Goal: Transaction & Acquisition: Purchase product/service

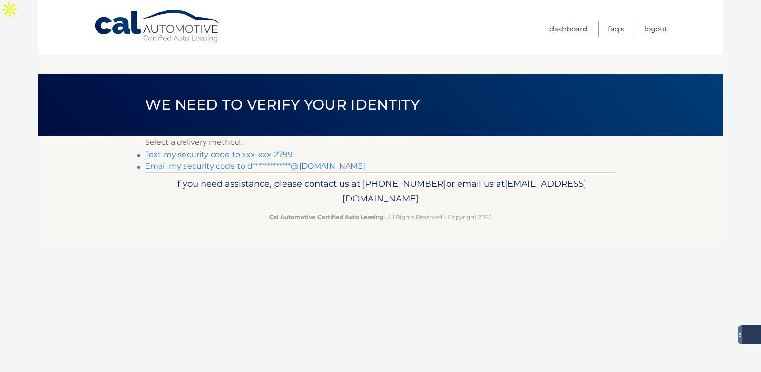
click at [213, 150] on link "Text my security code to xxx-xxx-2799" at bounding box center [218, 154] width 147 height 9
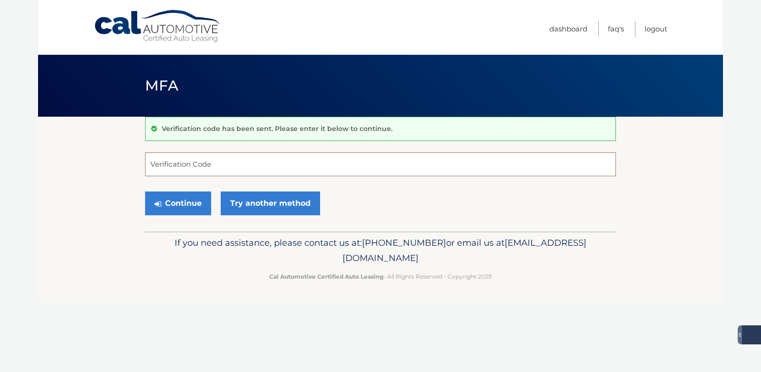
click at [183, 162] on input "Verification Code" at bounding box center [380, 164] width 471 height 24
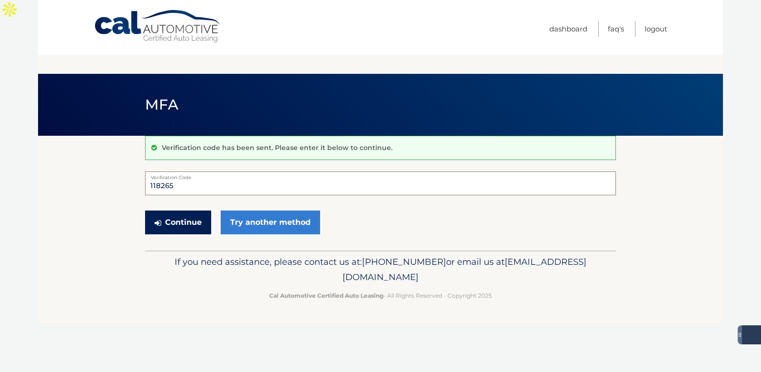
type input "118265"
click at [174, 210] on button "Continue" at bounding box center [178, 222] width 66 height 24
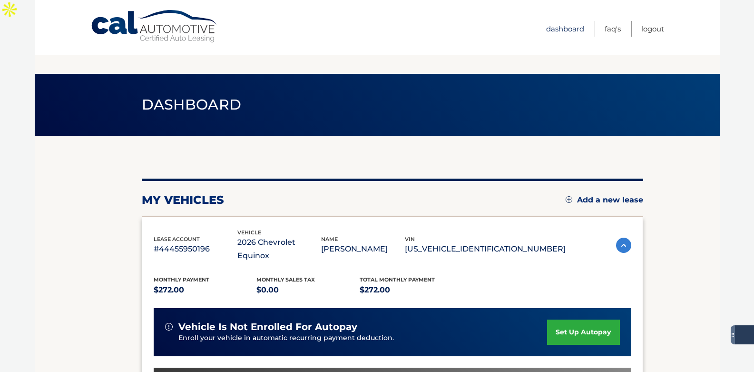
click at [569, 26] on link "Dashboard" at bounding box center [565, 29] width 38 height 16
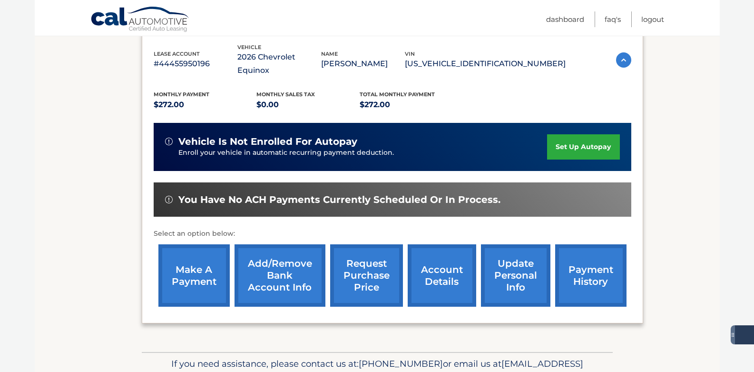
scroll to position [192, 0]
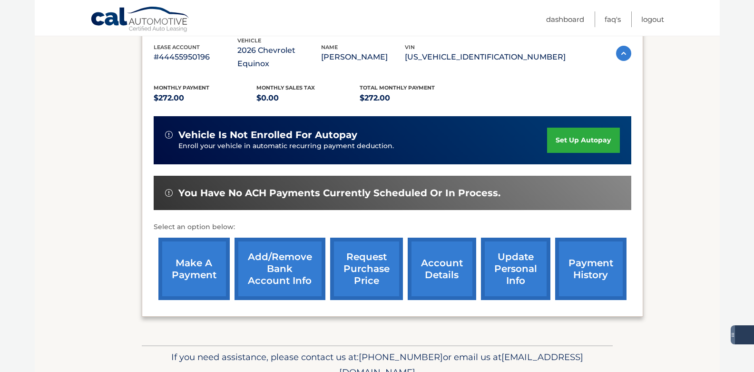
click at [174, 237] on link "make a payment" at bounding box center [193, 268] width 71 height 62
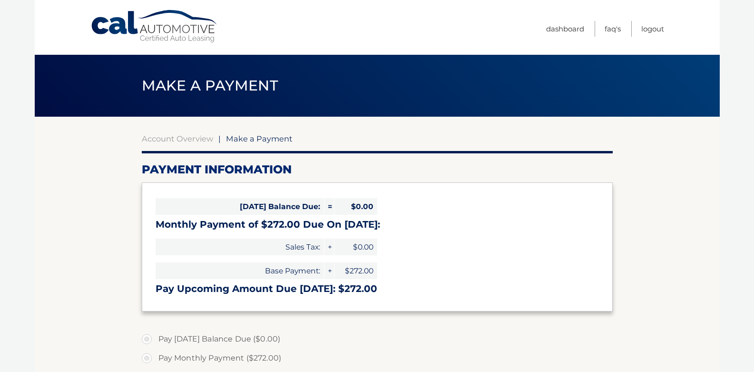
select select "YTY4ZDdhNWQtMDg1Mi00MzcyLTkzNjctNGZkMGMzZTU0ZjU4"
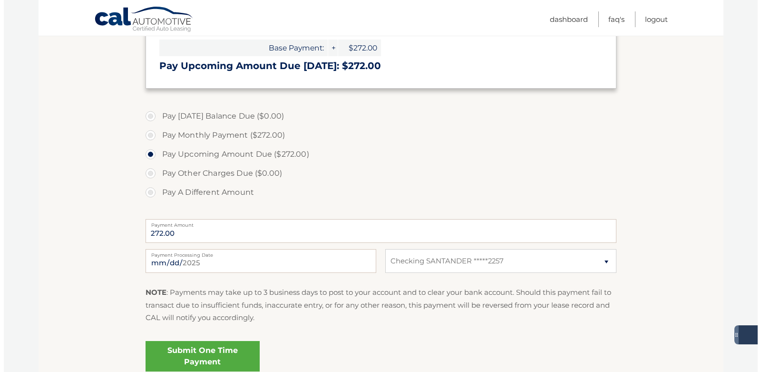
scroll to position [308, 0]
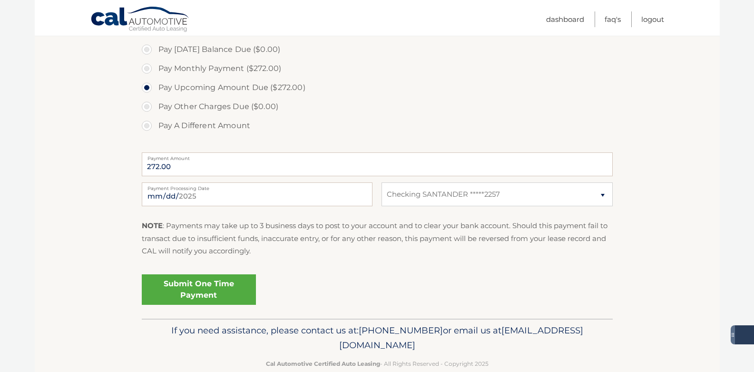
click at [192, 274] on link "Submit One Time Payment" at bounding box center [199, 289] width 114 height 30
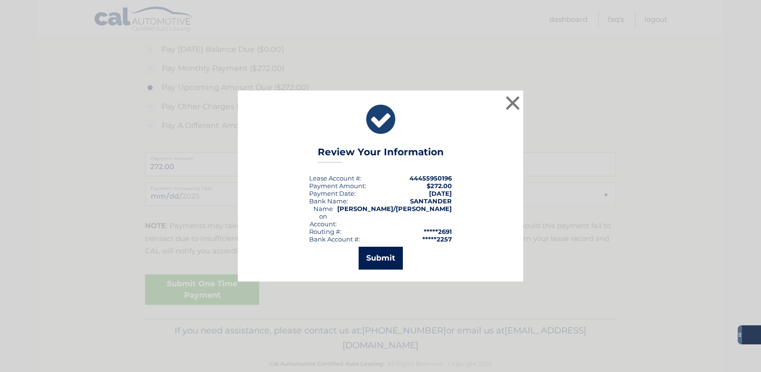
click at [376, 249] on button "Submit" at bounding box center [381, 257] width 44 height 23
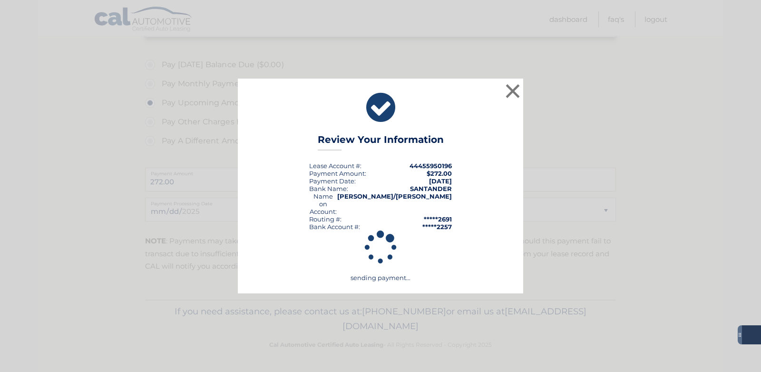
scroll to position [274, 0]
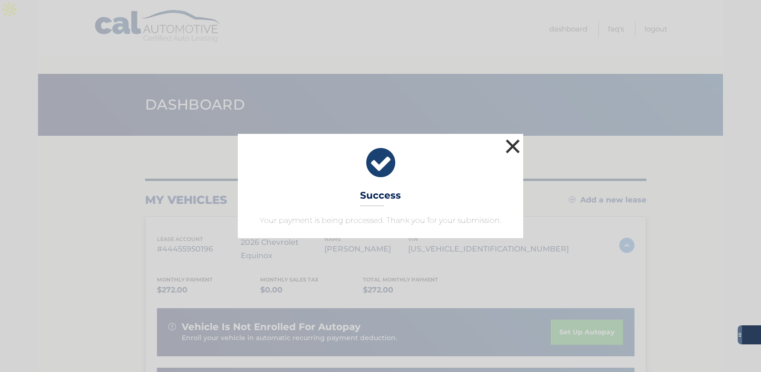
click at [510, 143] on button "×" at bounding box center [512, 146] width 19 height 19
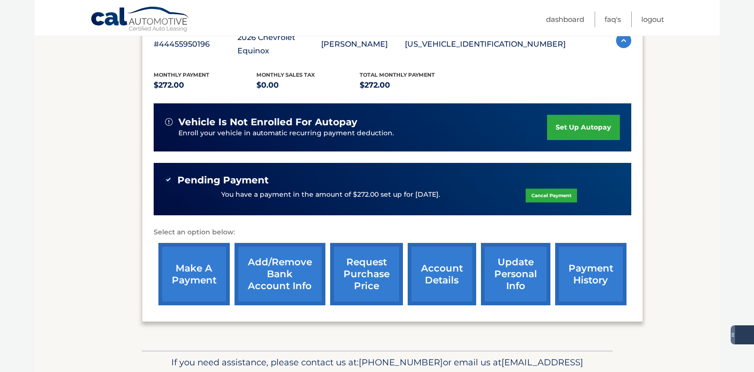
scroll to position [208, 0]
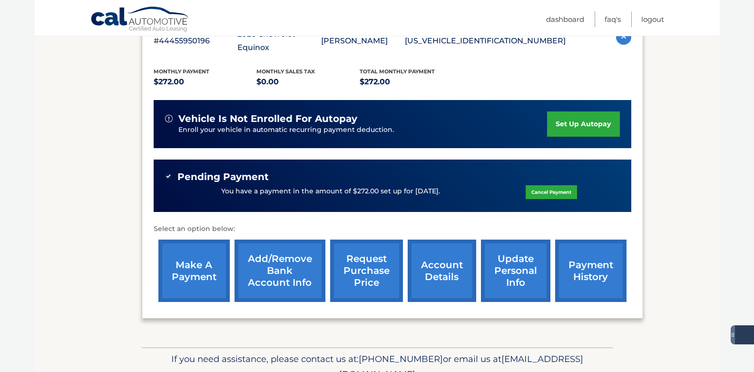
click at [581, 244] on link "payment history" at bounding box center [590, 270] width 71 height 62
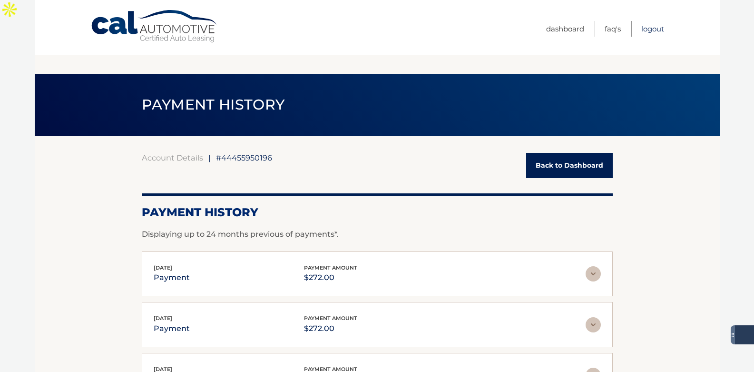
click at [654, 27] on link "Logout" at bounding box center [652, 29] width 23 height 16
